Goal: Use online tool/utility: Use online tool/utility

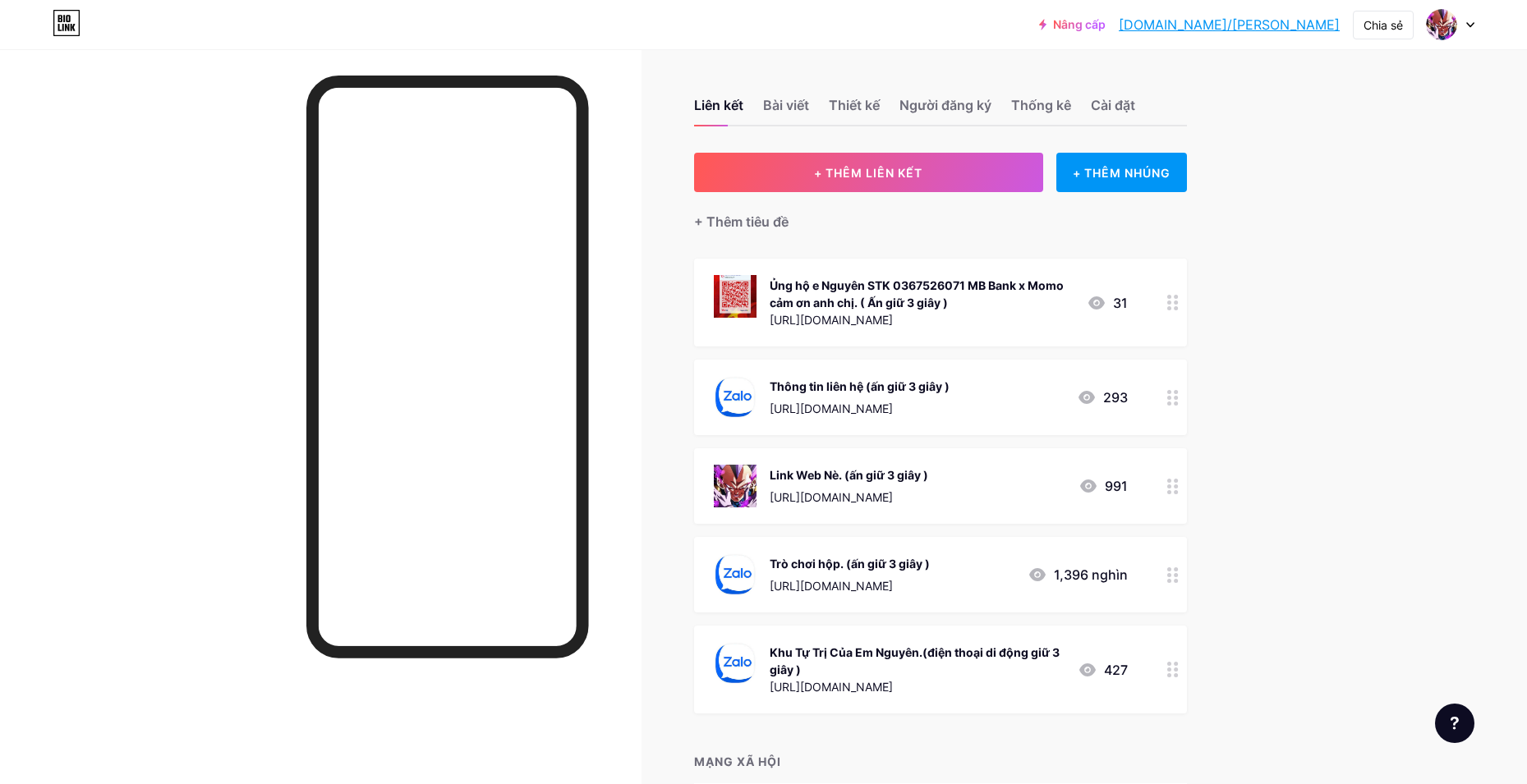
click at [1164, 485] on div at bounding box center [1174, 486] width 28 height 76
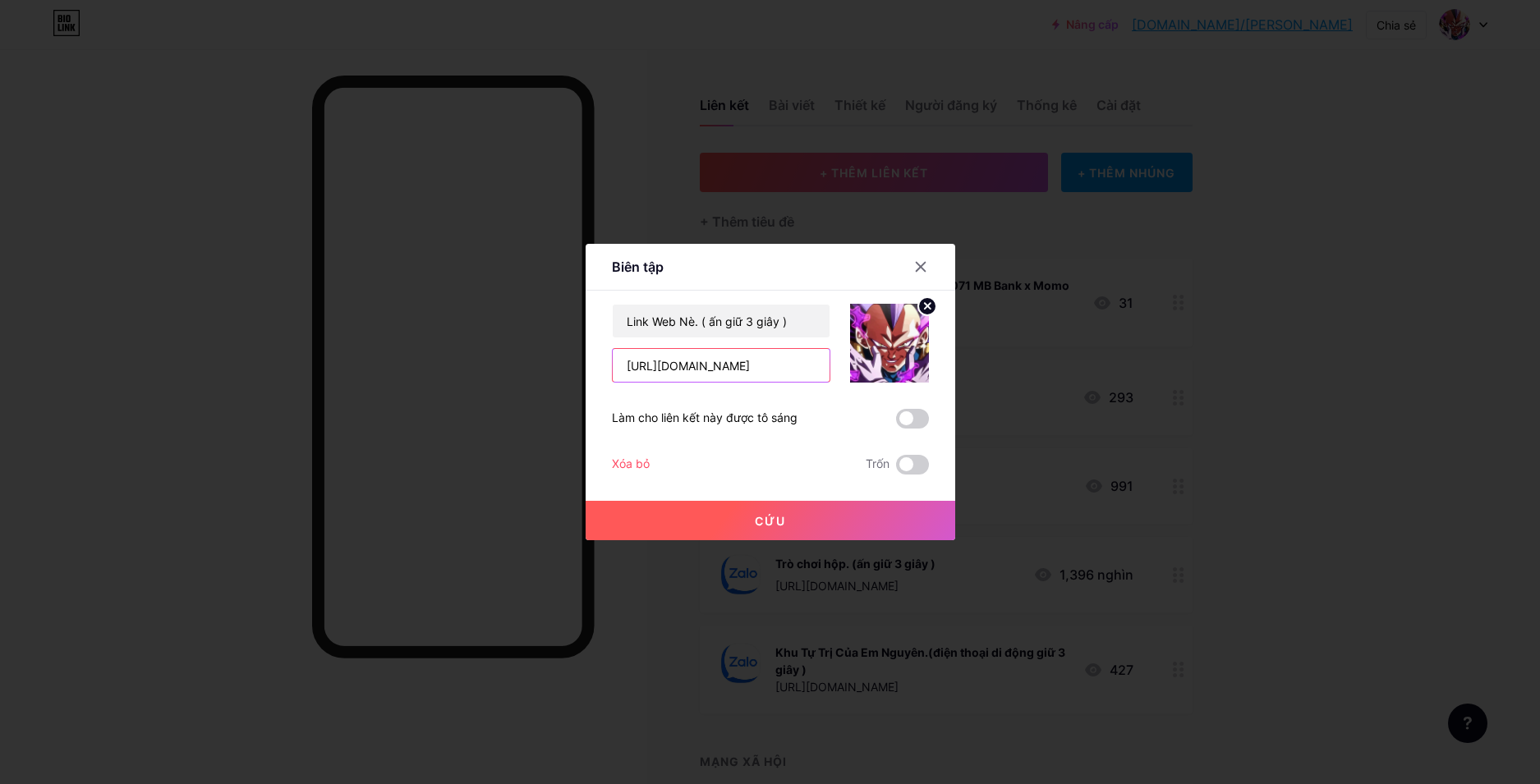
click at [698, 372] on input "[URL][DOMAIN_NAME]" at bounding box center [721, 365] width 217 height 32
click at [682, 370] on input "[URL][DOMAIN_NAME]" at bounding box center [721, 365] width 217 height 32
click at [749, 368] on input "[URL][DOMAIN_NAME]" at bounding box center [721, 365] width 217 height 32
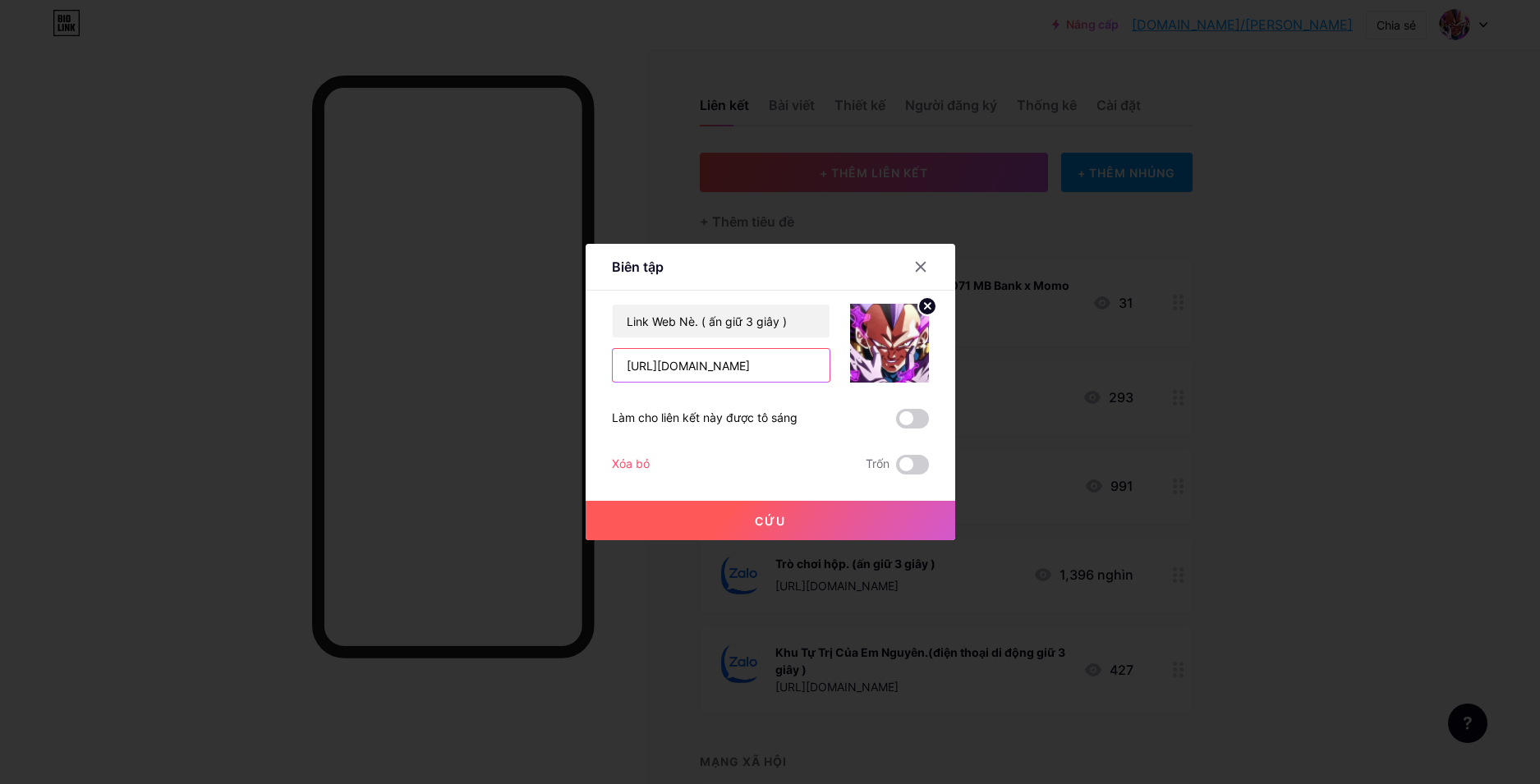
click at [724, 362] on input "[URL][DOMAIN_NAME]" at bounding box center [721, 365] width 217 height 32
type input "[URL][DOMAIN_NAME]"
click at [723, 509] on button "Cứu" at bounding box center [770, 520] width 369 height 39
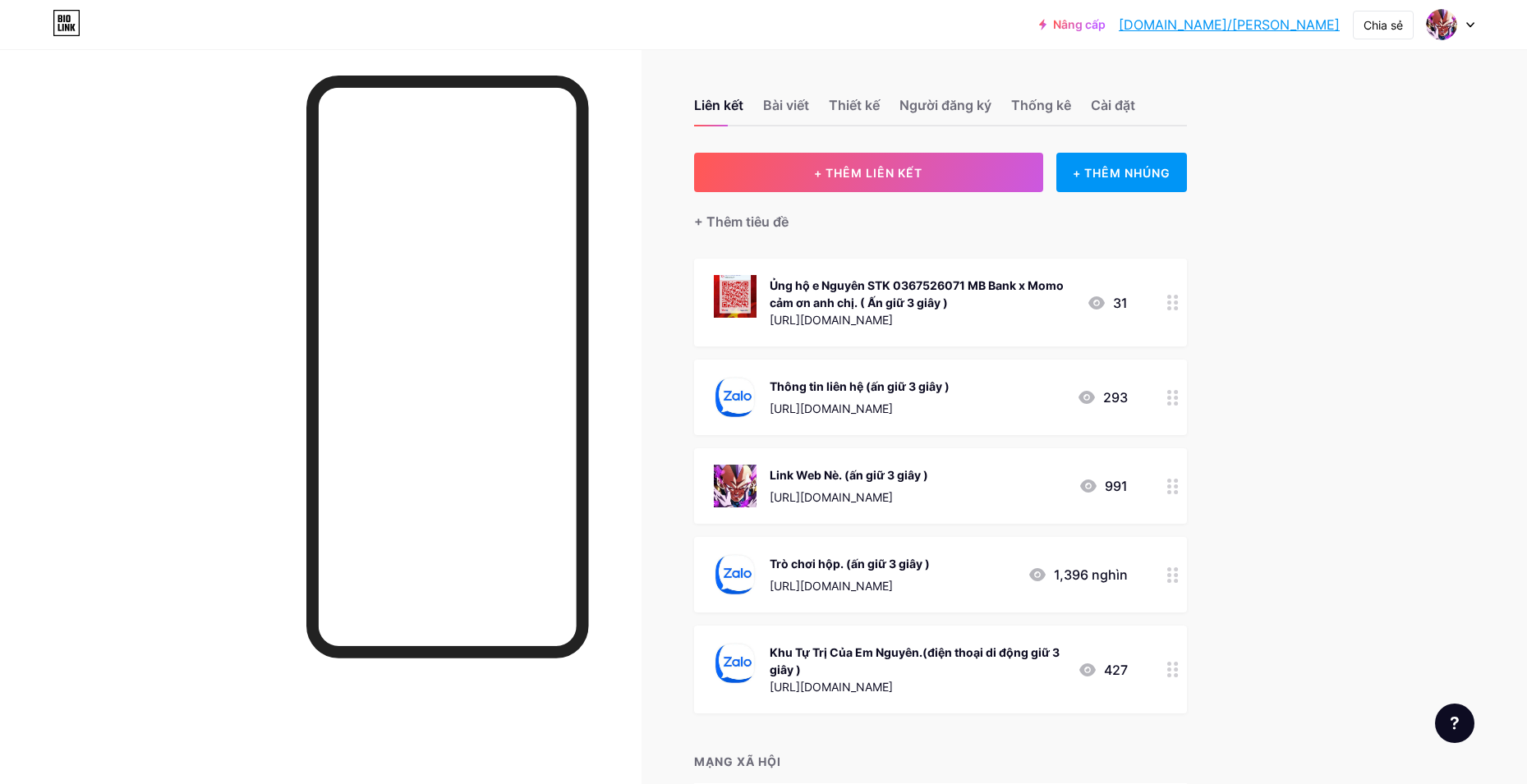
click at [1179, 582] on icon at bounding box center [1173, 575] width 12 height 16
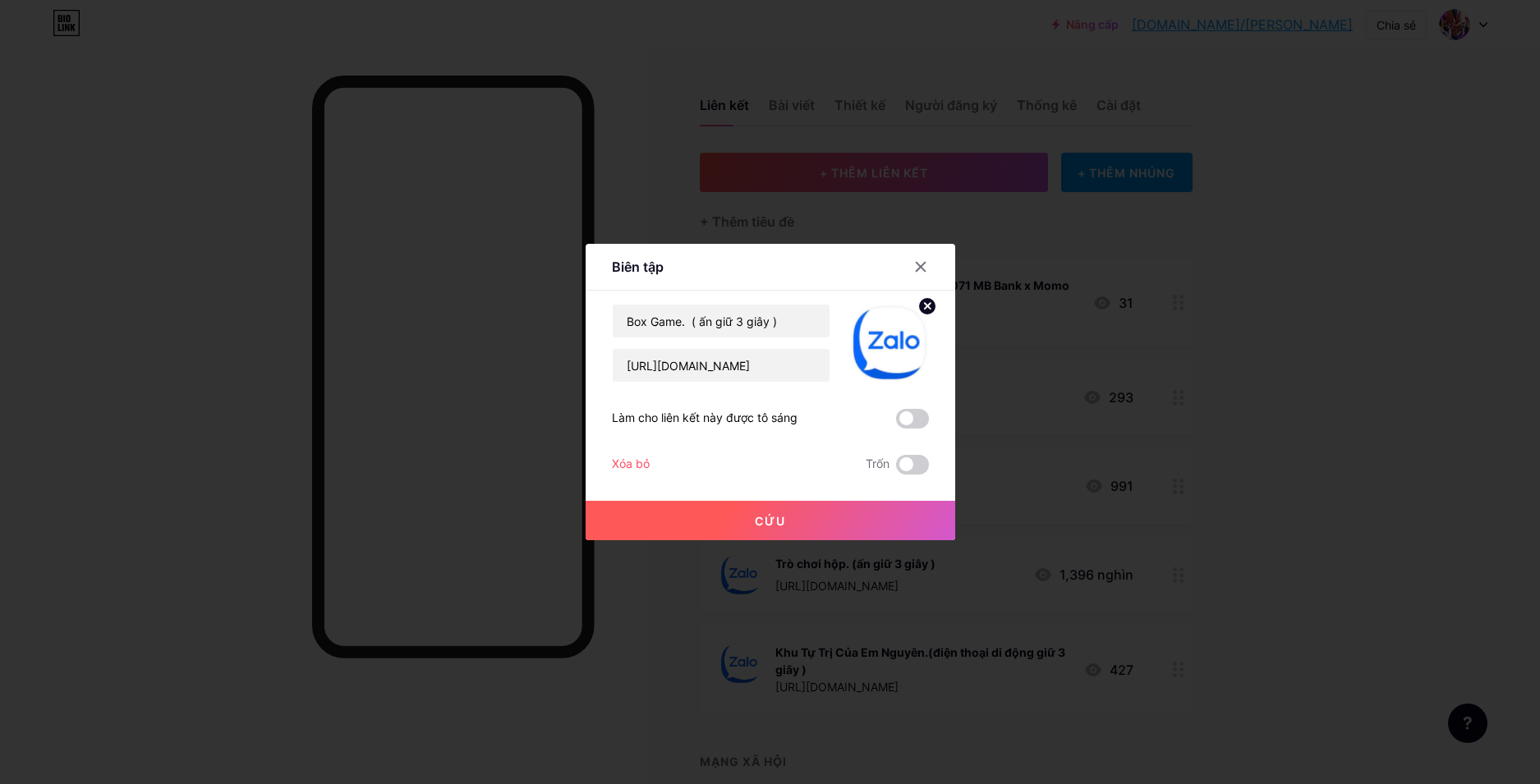
click at [730, 386] on div "Box Game. ( ấn giữ 3 giây ) [URL][DOMAIN_NAME] Làm cho liên kết này được tô sán…" at bounding box center [770, 389] width 317 height 171
click at [735, 372] on input "[URL][DOMAIN_NAME]" at bounding box center [721, 365] width 217 height 32
paste input "mnogbu143"
type input "[URL][DOMAIN_NAME]"
click at [751, 518] on button "Cứu" at bounding box center [770, 520] width 369 height 39
